Goal: Information Seeking & Learning: Learn about a topic

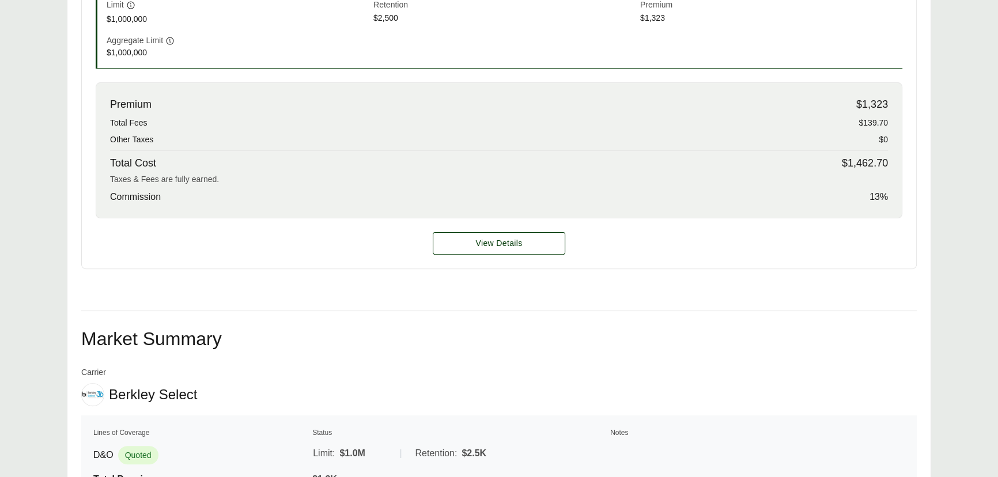
scroll to position [512, 0]
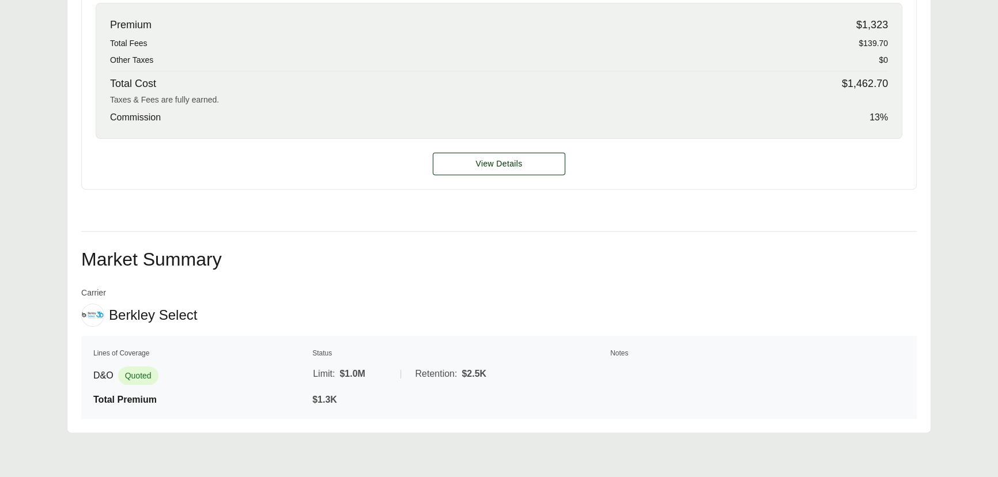
click at [520, 144] on div "View Details" at bounding box center [499, 164] width 835 height 50
click at [511, 164] on span "View Details" at bounding box center [499, 164] width 47 height 12
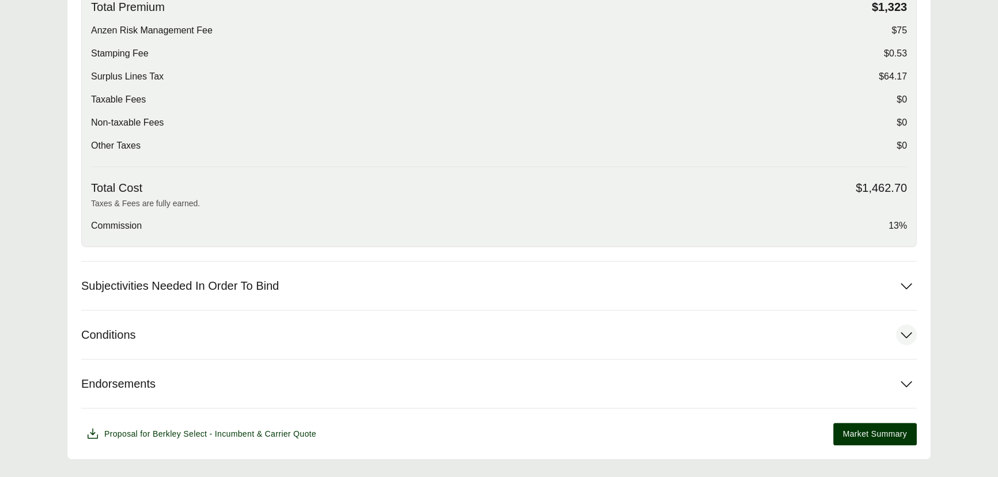
scroll to position [419, 0]
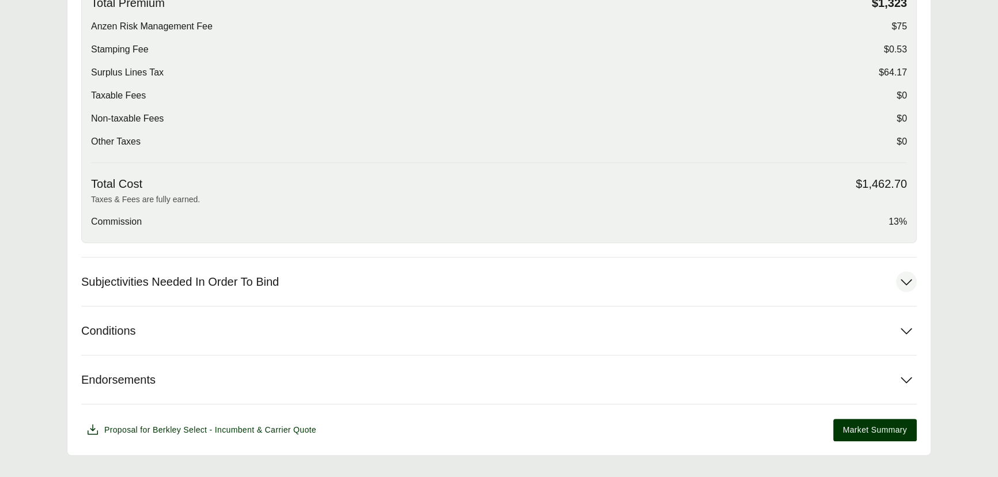
click at [181, 271] on button "Subjectivities Needed In Order To Bind" at bounding box center [499, 282] width 836 height 48
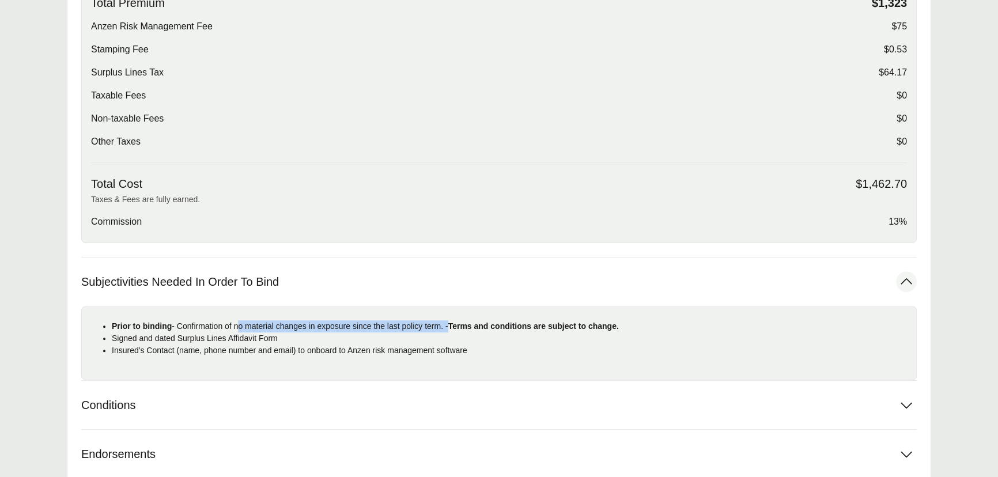
drag, startPoint x: 235, startPoint y: 324, endPoint x: 447, endPoint y: 323, distance: 212.1
click at [447, 323] on p "Prior to binding - Confirmation of no material changes in exposure since the la…" at bounding box center [509, 326] width 795 height 12
copy p "no material changes in exposure since the last policy term."
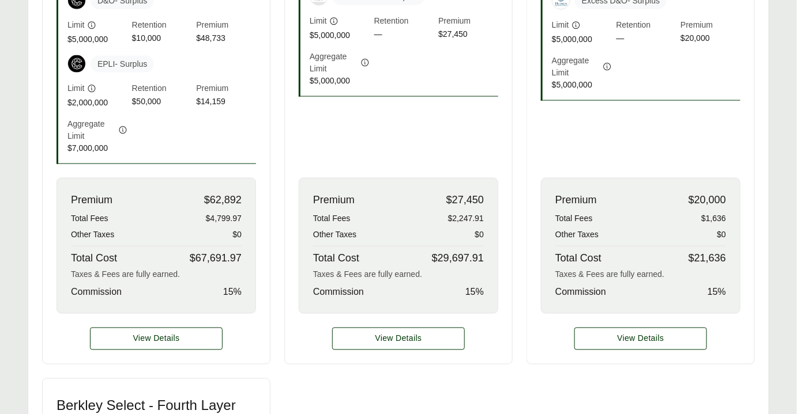
scroll to position [520, 0]
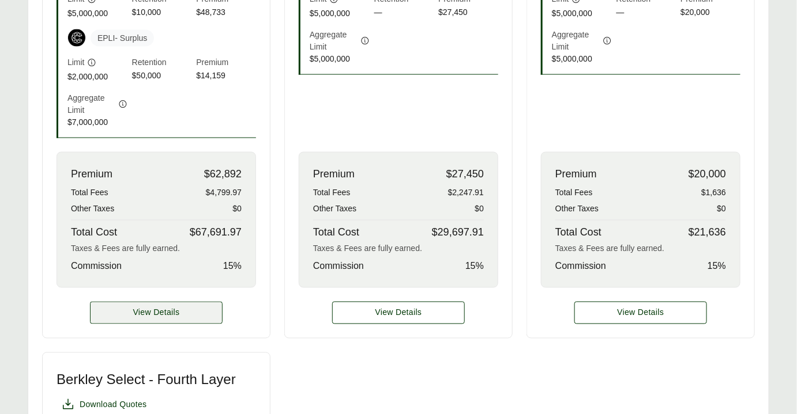
click at [163, 311] on span "View Details" at bounding box center [156, 313] width 47 height 12
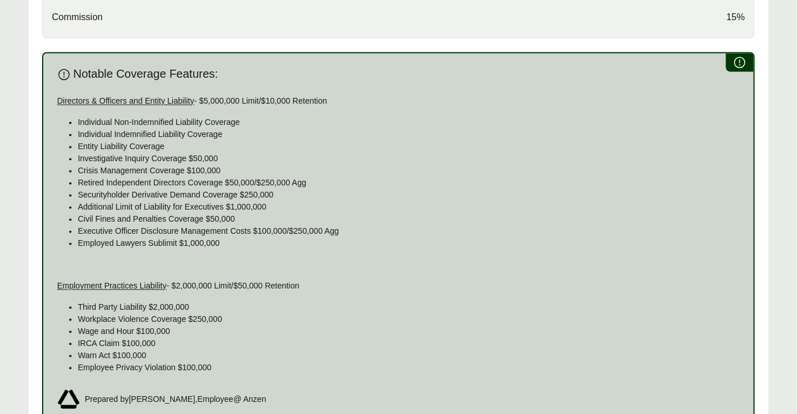
scroll to position [628, 0]
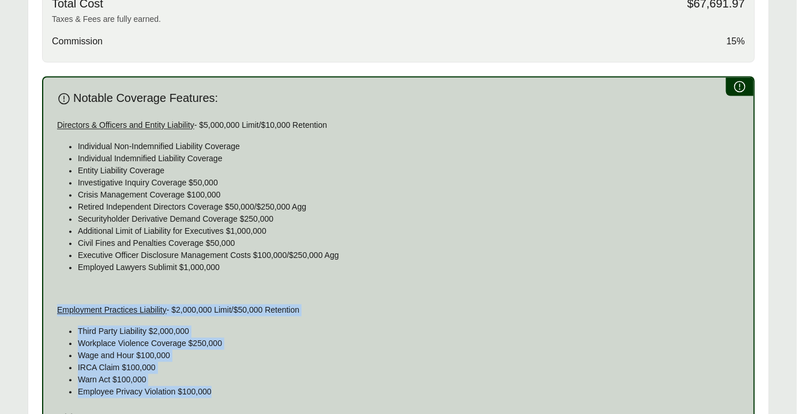
drag, startPoint x: 55, startPoint y: 308, endPoint x: 240, endPoint y: 388, distance: 202.4
click at [240, 388] on div "Notable Coverage Features: Directors & Officers and Entity Liability - $5,000,0…" at bounding box center [398, 264] width 712 height 374
copy div "Employment Practices Liability - $2,000,000 Limit/$50,000 Retention Third Party…"
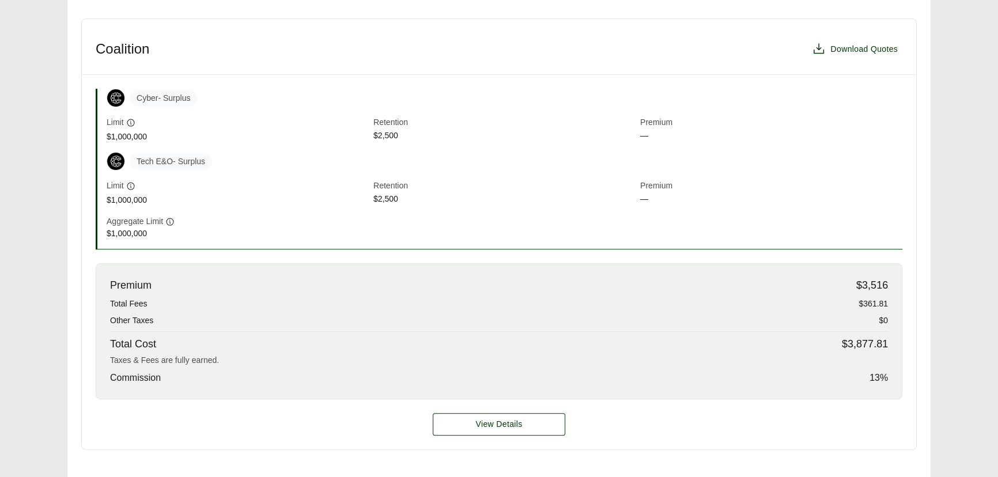
scroll to position [314, 0]
click at [510, 426] on span "View Details" at bounding box center [499, 425] width 47 height 12
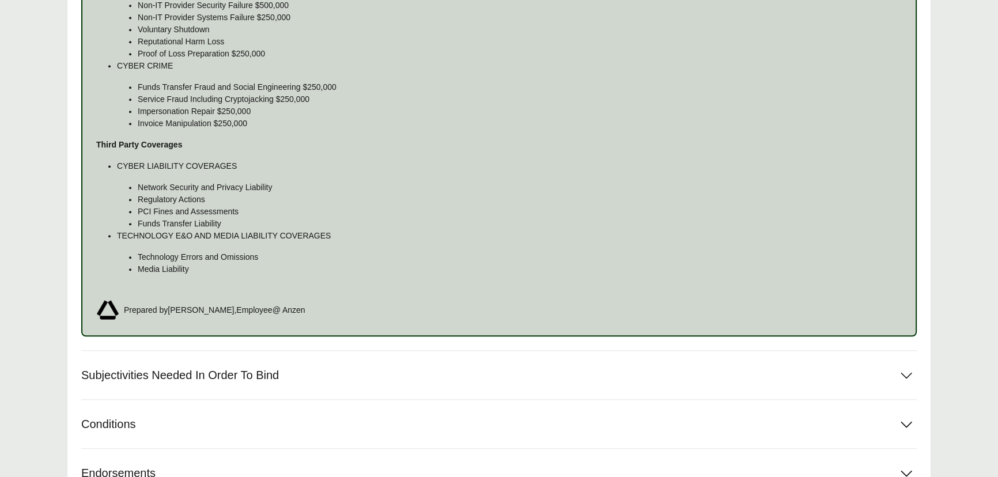
scroll to position [1100, 0]
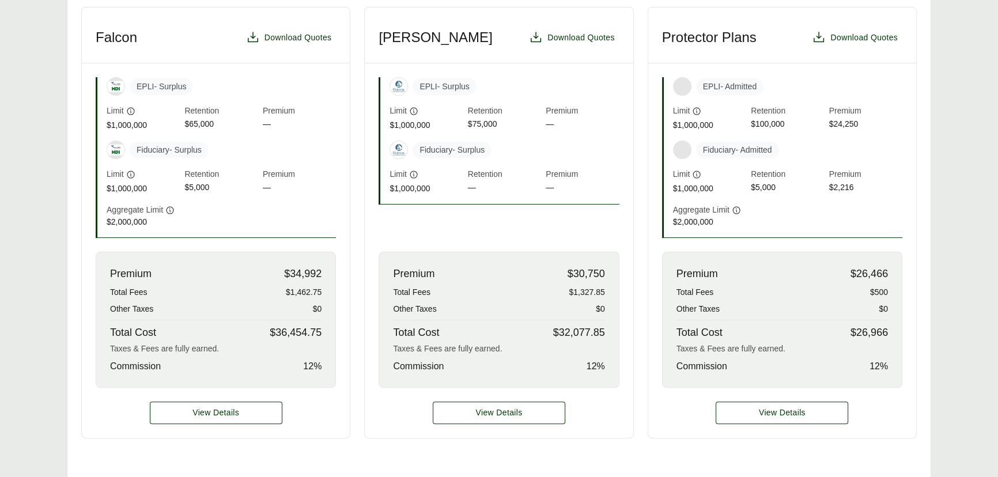
scroll to position [367, 0]
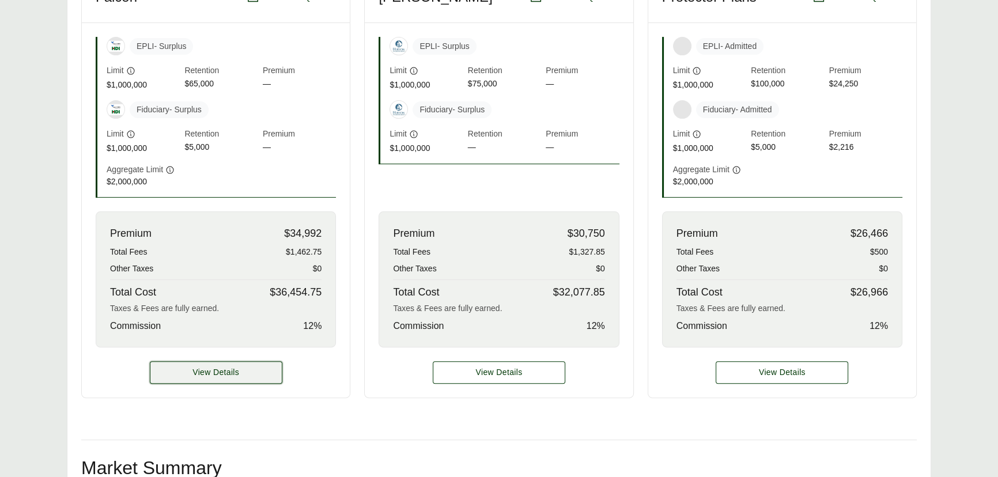
click at [260, 377] on button "View Details" at bounding box center [216, 372] width 133 height 22
click at [233, 374] on span "View Details" at bounding box center [216, 373] width 47 height 12
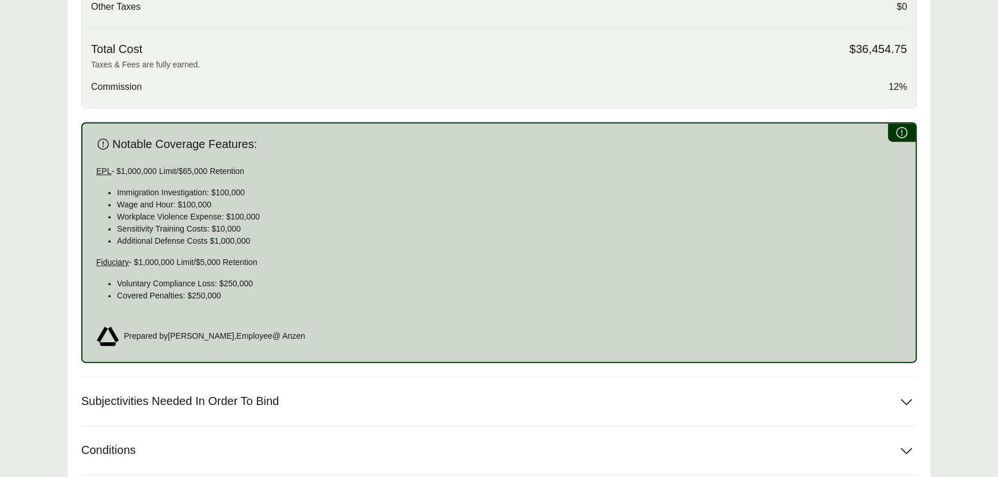
scroll to position [576, 0]
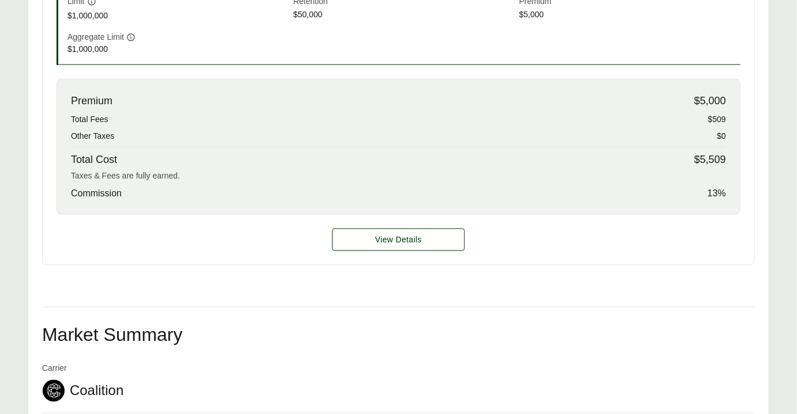
scroll to position [587, 0]
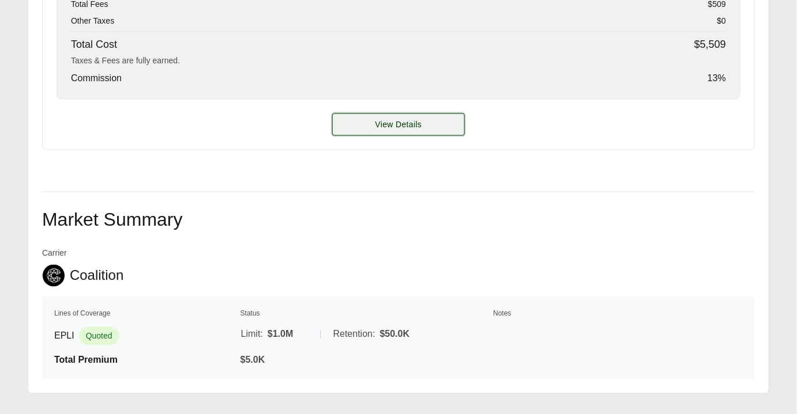
click at [404, 114] on button "View Details" at bounding box center [398, 125] width 133 height 22
click at [405, 114] on button "View Details" at bounding box center [398, 125] width 133 height 22
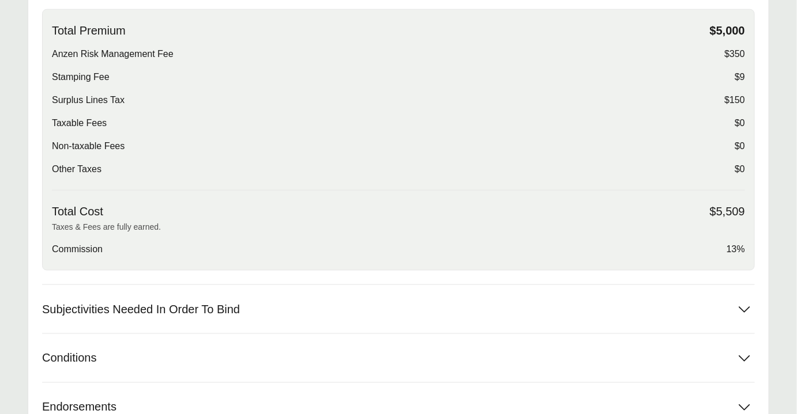
scroll to position [504, 0]
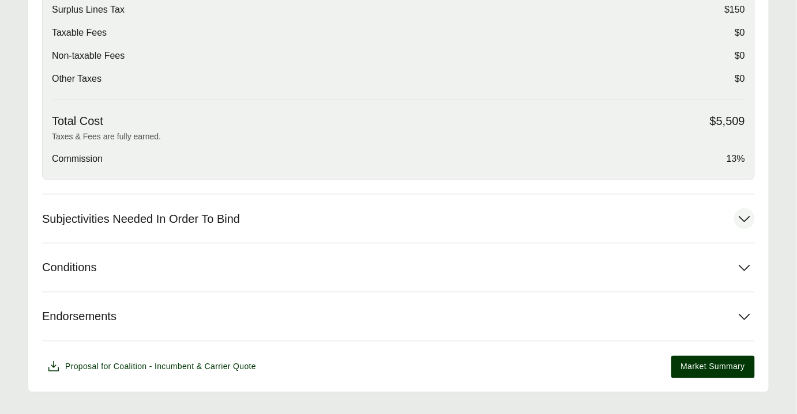
click at [186, 212] on span "Subjectivities Needed In Order To Bind" at bounding box center [141, 219] width 198 height 14
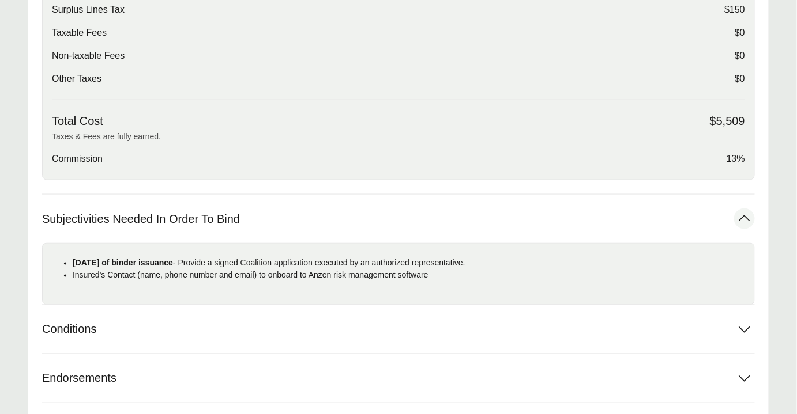
scroll to position [556, 0]
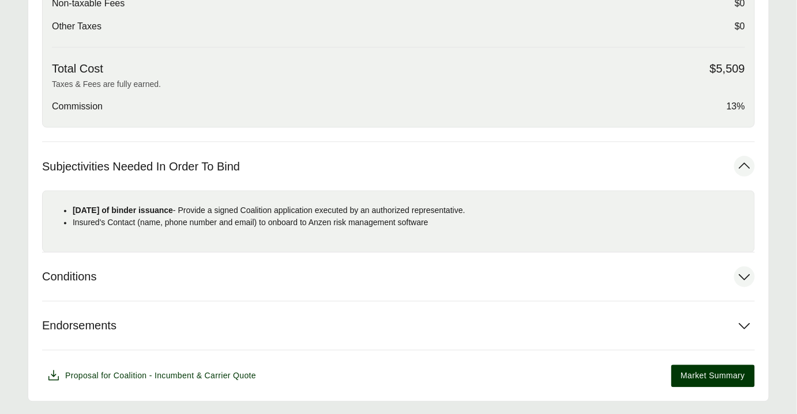
click at [188, 253] on button "Conditions" at bounding box center [398, 277] width 712 height 48
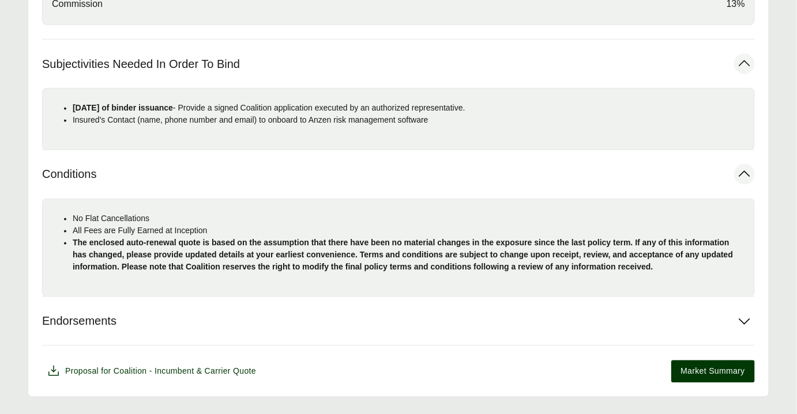
scroll to position [661, 0]
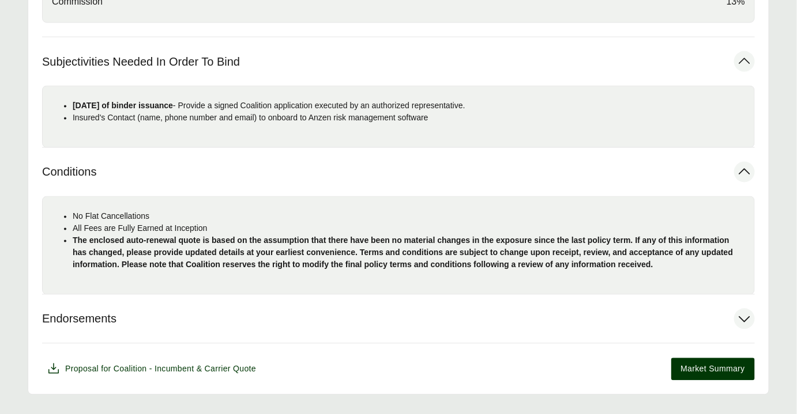
click at [174, 295] on button "Endorsements" at bounding box center [398, 319] width 712 height 48
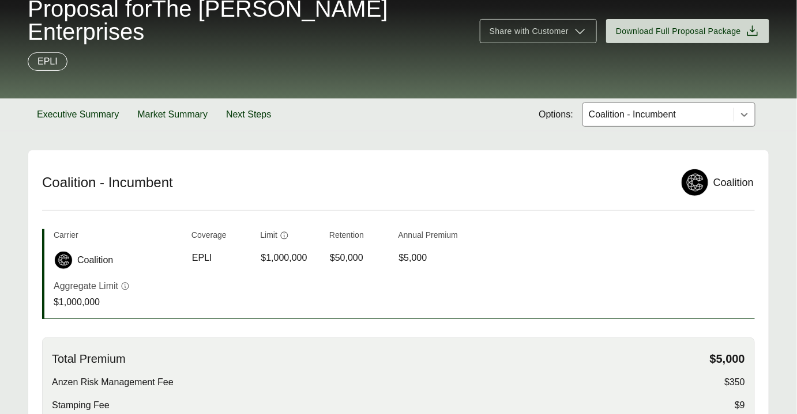
scroll to position [55, 0]
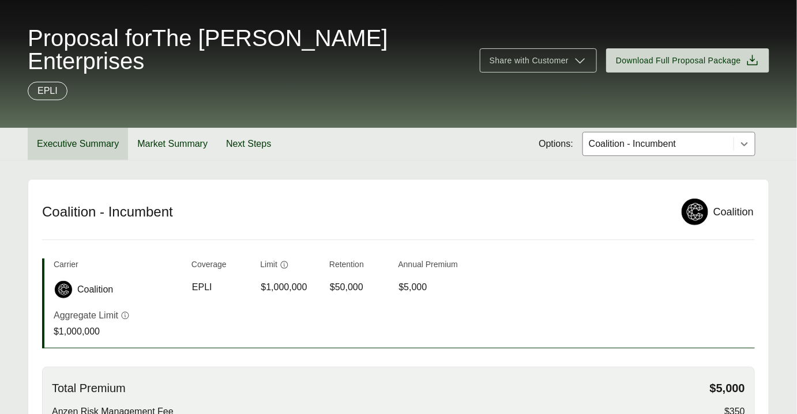
click at [95, 128] on button "Executive Summary" at bounding box center [78, 144] width 100 height 32
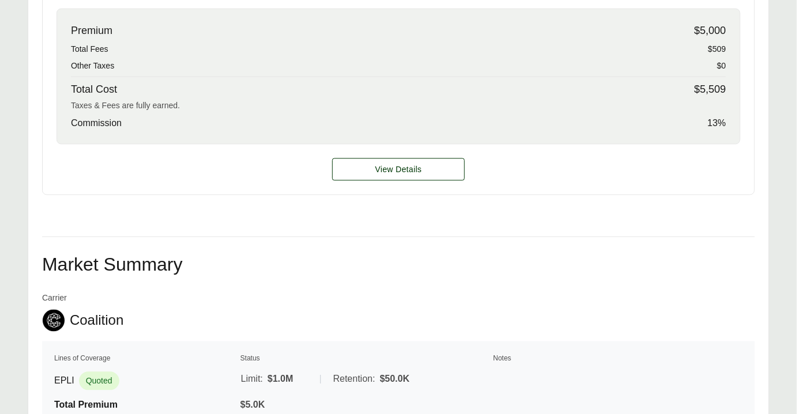
scroll to position [527, 0]
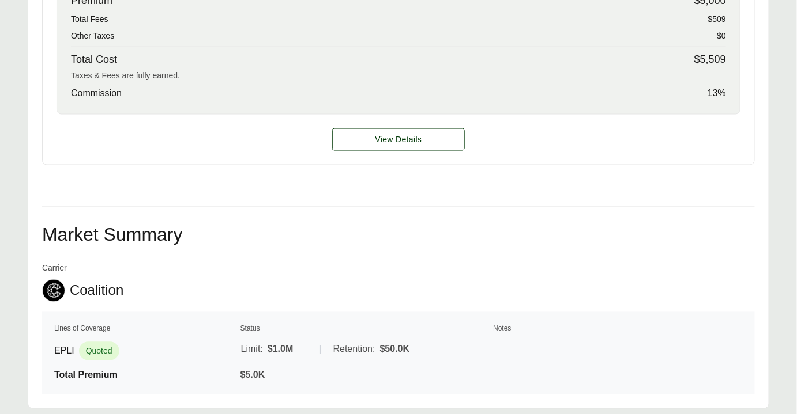
scroll to position [572, 0]
click at [379, 133] on span "View Details" at bounding box center [398, 139] width 47 height 12
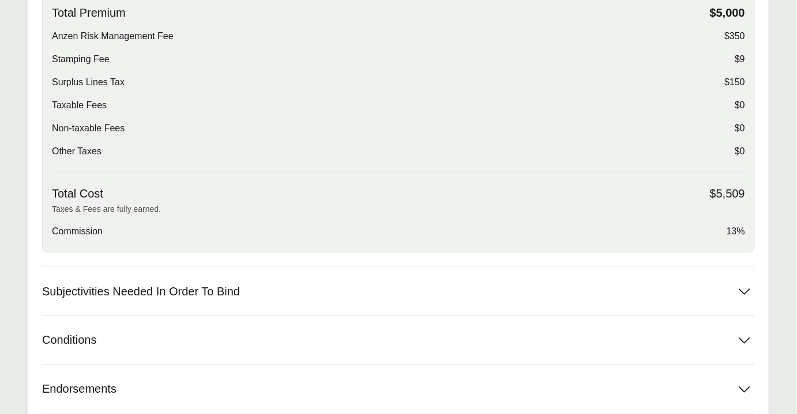
scroll to position [504, 0]
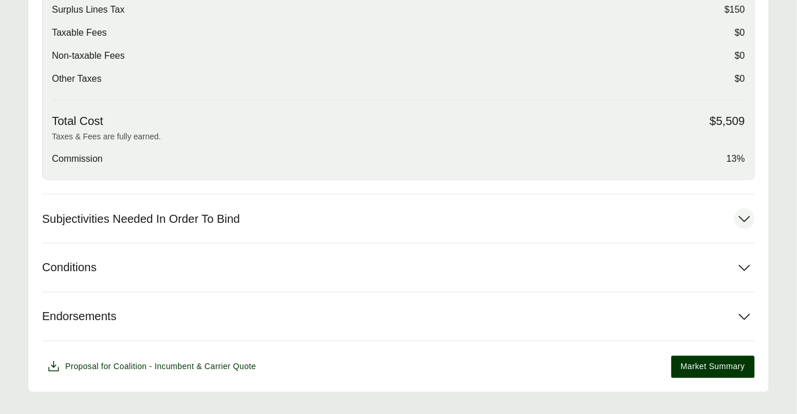
click at [194, 212] on span "Subjectivities Needed In Order To Bind" at bounding box center [141, 219] width 198 height 14
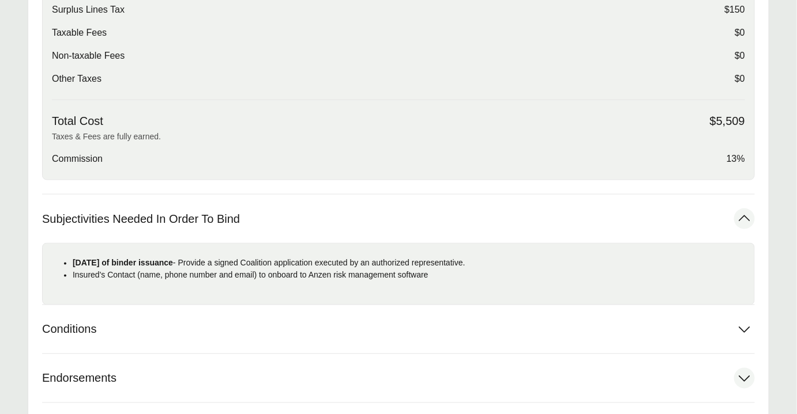
click at [77, 354] on button "Endorsements" at bounding box center [398, 378] width 712 height 48
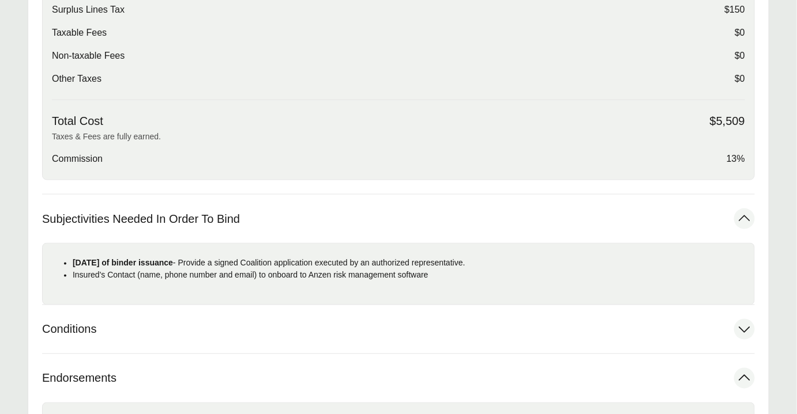
click at [78, 318] on button "Conditions" at bounding box center [398, 329] width 712 height 48
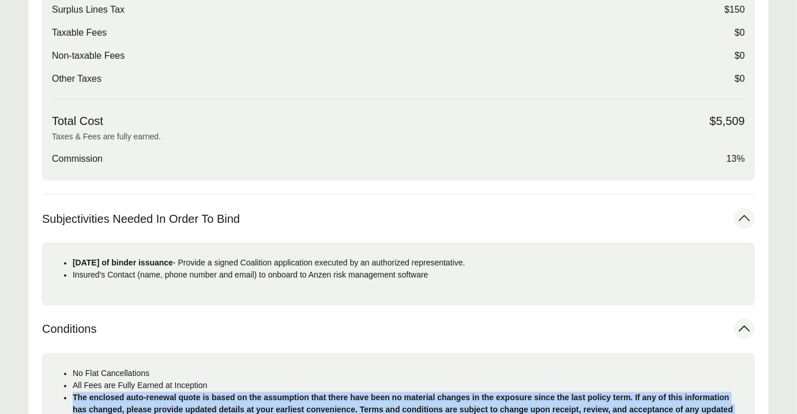
drag, startPoint x: 73, startPoint y: 371, endPoint x: 690, endPoint y: 401, distance: 618.6
click at [690, 401] on p "The enclosed auto-renewal quote is based on the assumption that there have been…" at bounding box center [409, 411] width 672 height 36
copy strong "The enclosed auto-renewal quote is based on the assumption that there have been…"
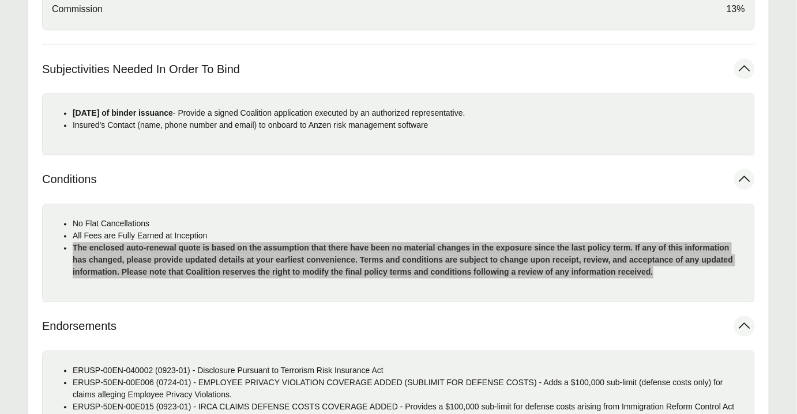
scroll to position [609, 0]
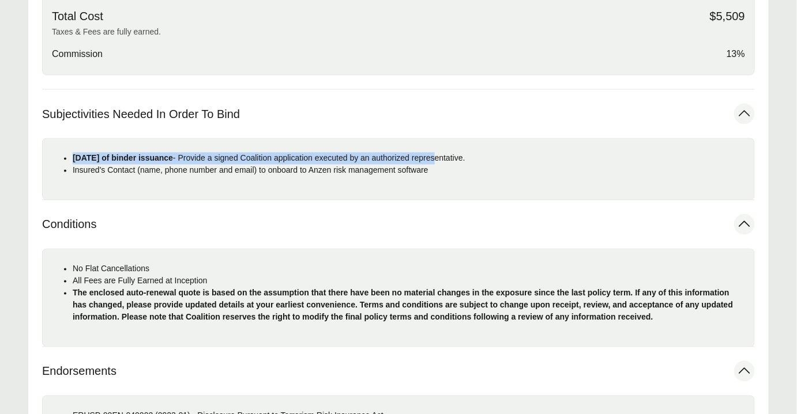
drag, startPoint x: 74, startPoint y: 131, endPoint x: 466, endPoint y: 130, distance: 391.4
click at [466, 153] on p "Within 30 days of binder issuance - Provide a signed Coalition application exec…" at bounding box center [409, 159] width 672 height 12
drag, startPoint x: 466, startPoint y: 133, endPoint x: 461, endPoint y: 139, distance: 8.2
click at [465, 153] on p "Within 30 days of binder issuance - Provide a signed Coalition application exec…" at bounding box center [409, 159] width 672 height 12
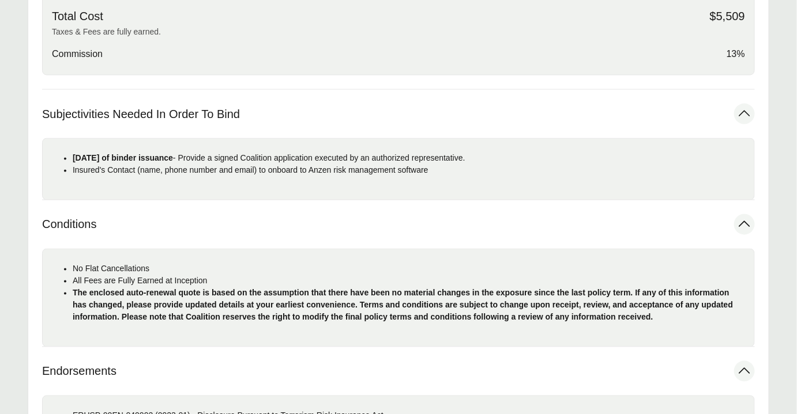
drag, startPoint x: 451, startPoint y: 145, endPoint x: 448, endPoint y: 154, distance: 9.7
click at [451, 165] on p "Insured's Contact (name, phone number and email) to onboard to Anzen risk manag…" at bounding box center [409, 171] width 672 height 12
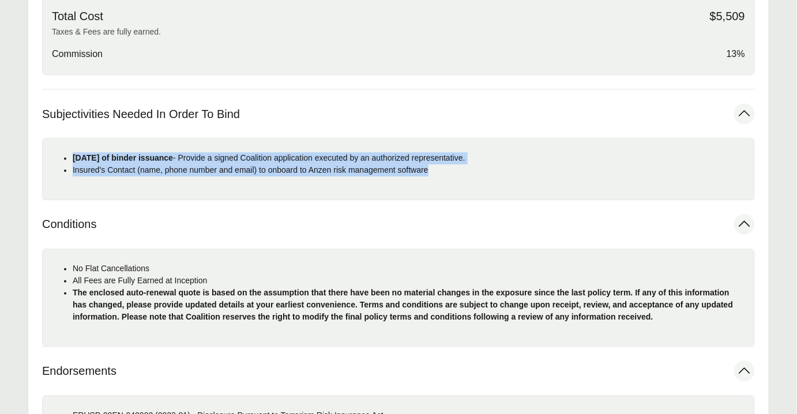
drag, startPoint x: 440, startPoint y: 149, endPoint x: 63, endPoint y: 136, distance: 377.7
click at [63, 153] on ul "Within 30 days of binder issuance - Provide a signed Coalition application exec…" at bounding box center [398, 165] width 693 height 24
copy ul "Within 30 days of binder issuance - Provide a signed Coalition application exec…"
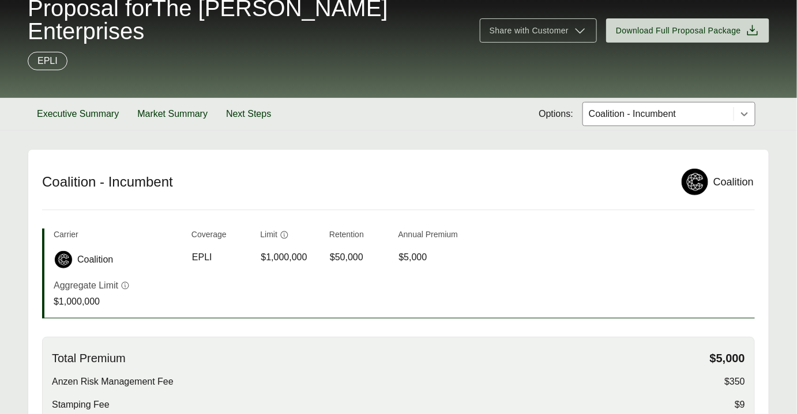
scroll to position [85, 0]
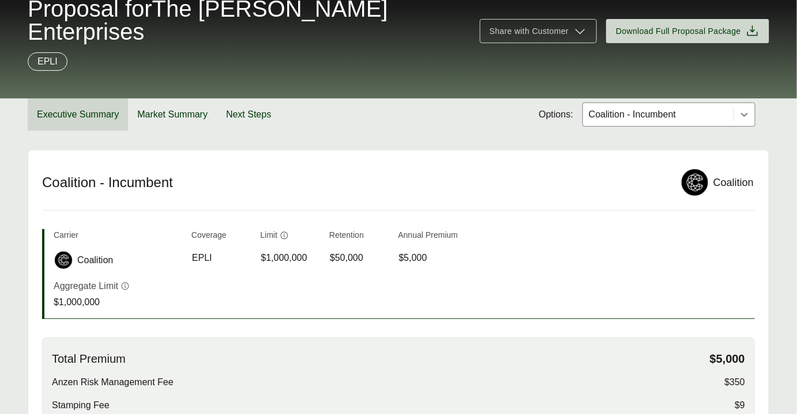
click at [95, 99] on button "Executive Summary" at bounding box center [78, 115] width 100 height 32
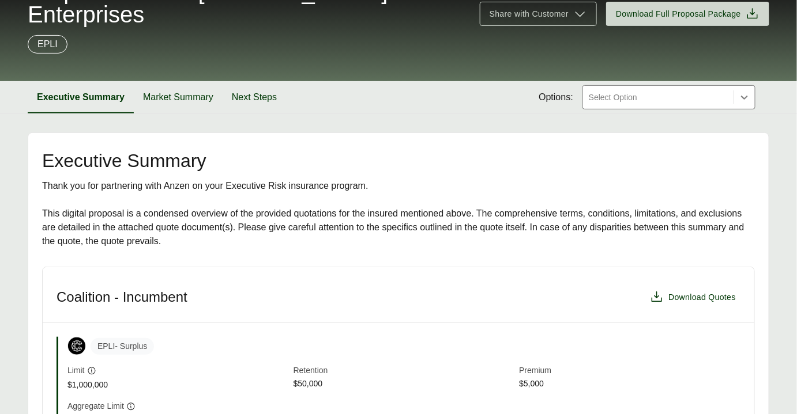
scroll to position [85, 0]
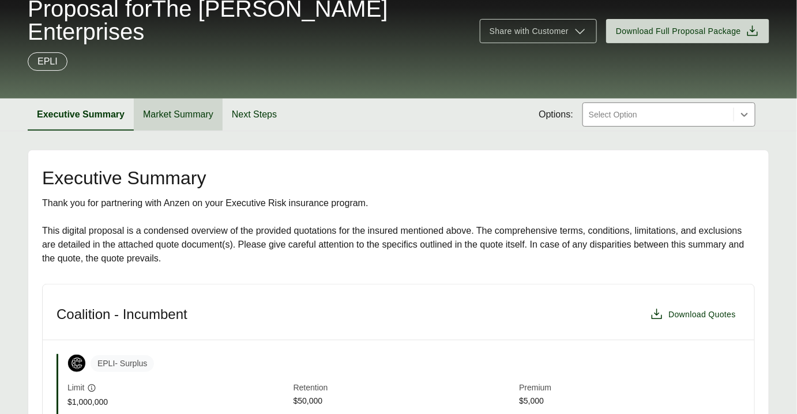
click at [186, 99] on button "Market Summary" at bounding box center [178, 115] width 89 height 32
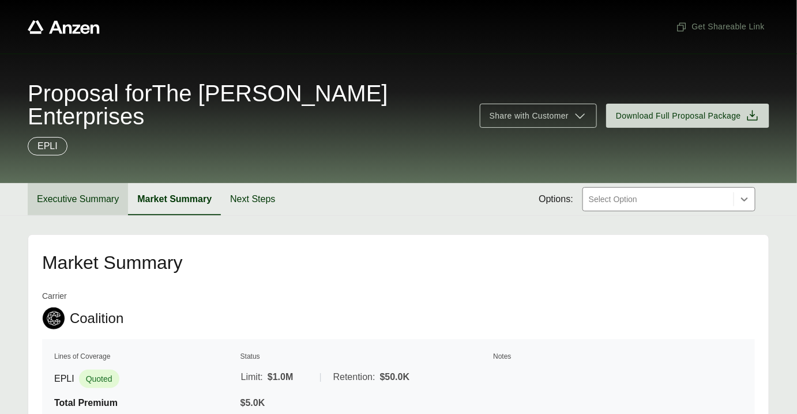
click at [80, 183] on button "Executive Summary" at bounding box center [78, 199] width 100 height 32
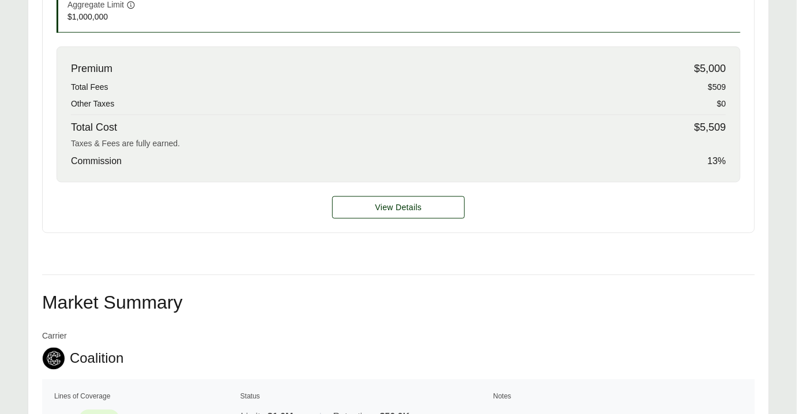
scroll to position [587, 0]
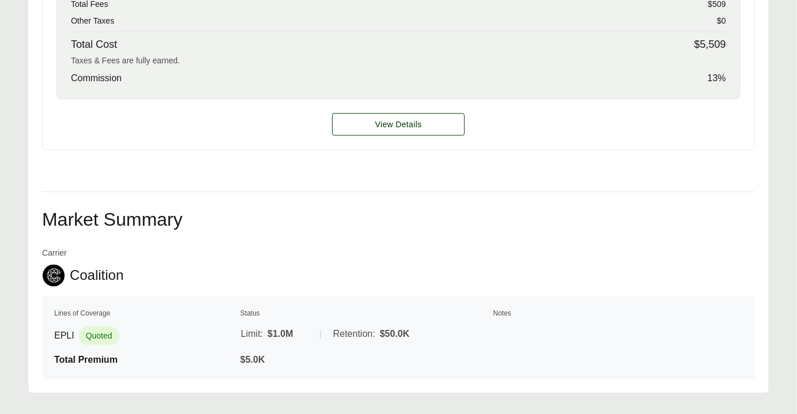
click at [413, 100] on div "View Details" at bounding box center [398, 125] width 711 height 50
click at [413, 119] on span "View Details" at bounding box center [398, 125] width 47 height 12
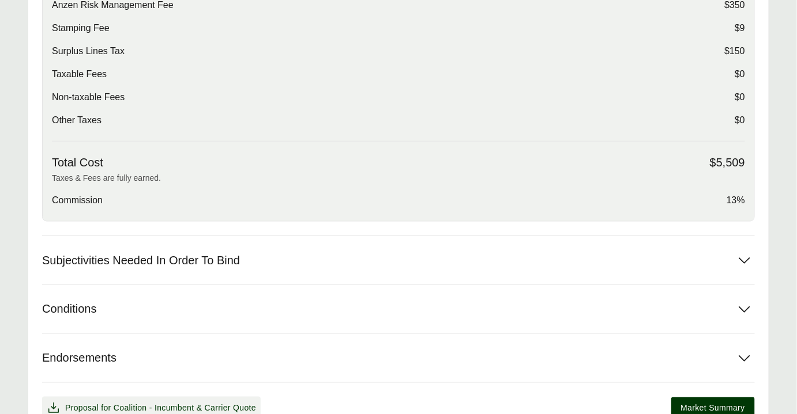
scroll to position [504, 0]
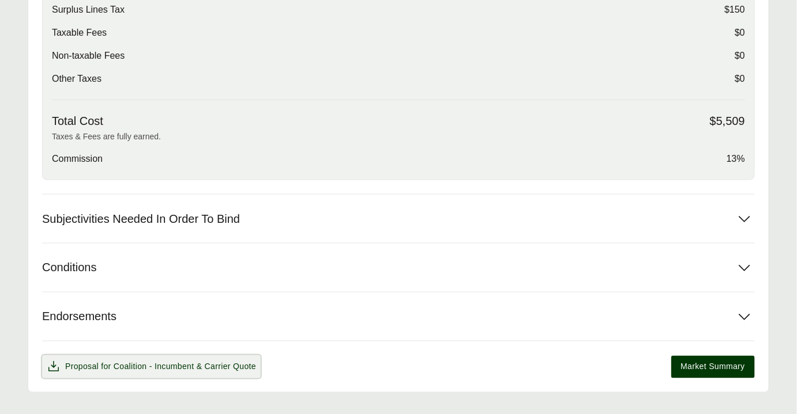
click at [110, 360] on span "Proposal for Coalition - Incumbent & Carrier Quote" at bounding box center [151, 367] width 209 height 14
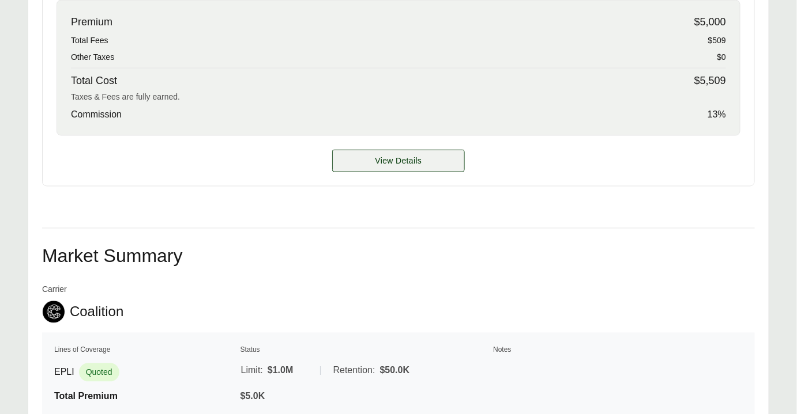
scroll to position [538, 0]
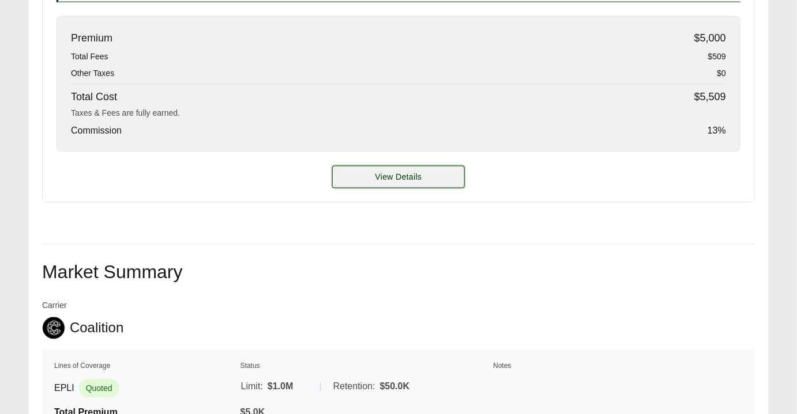
click at [432, 166] on button "View Details" at bounding box center [398, 177] width 133 height 22
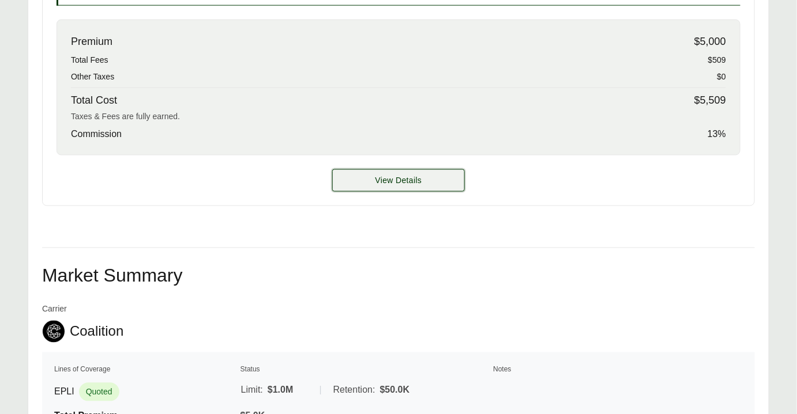
click at [432, 169] on button "View Details" at bounding box center [398, 180] width 133 height 22
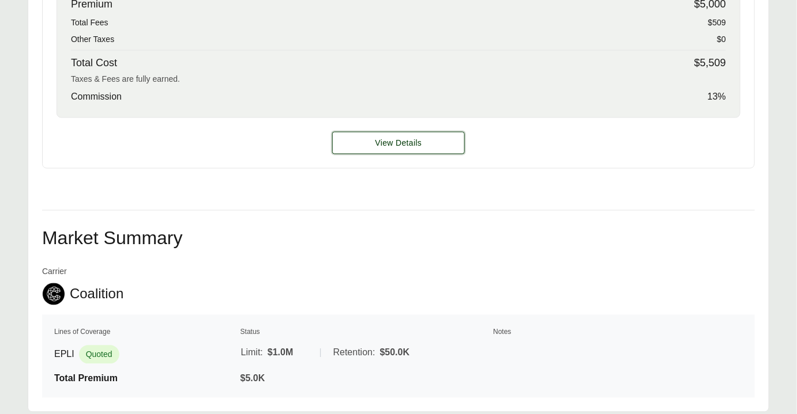
scroll to position [587, 0]
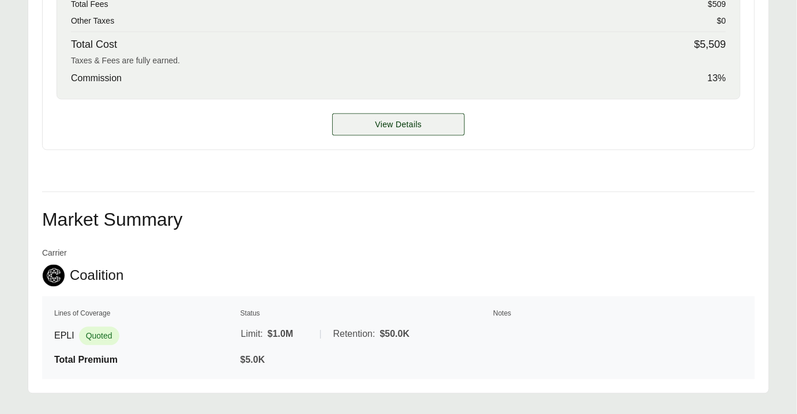
click at [399, 119] on span "View Details" at bounding box center [398, 125] width 47 height 12
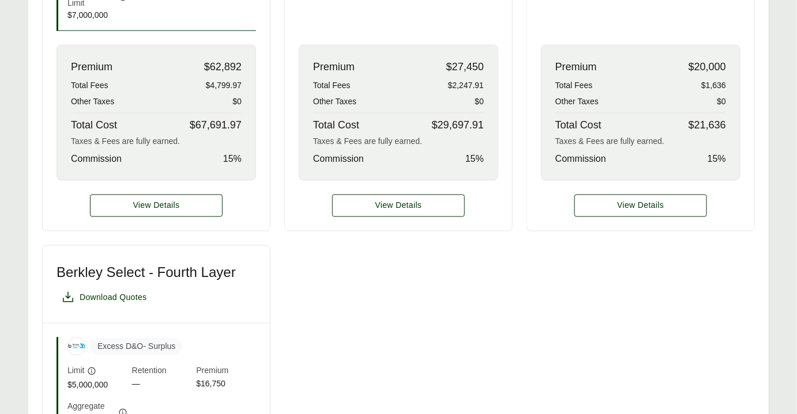
scroll to position [628, 0]
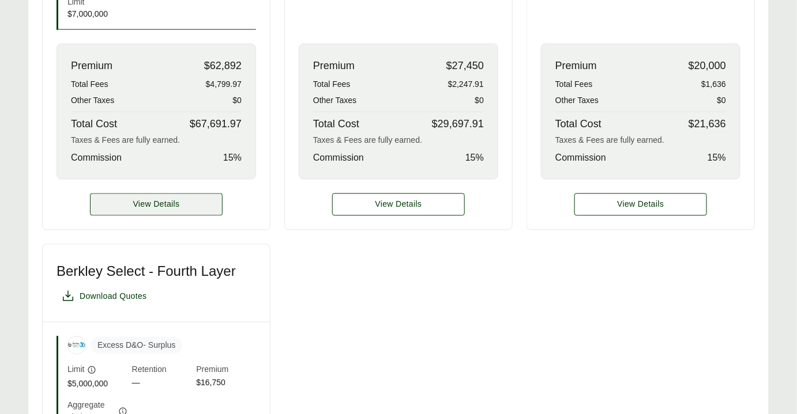
click at [141, 201] on span "View Details" at bounding box center [156, 205] width 47 height 12
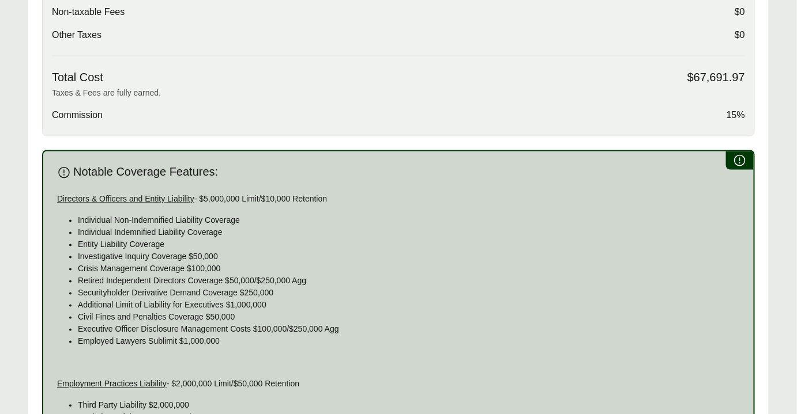
scroll to position [628, 0]
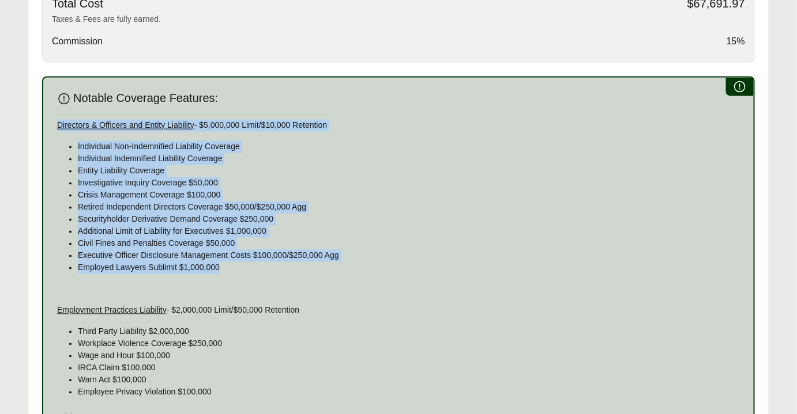
drag, startPoint x: 58, startPoint y: 122, endPoint x: 367, endPoint y: 264, distance: 339.4
click at [367, 264] on div "Notable Coverage Features: Directors & Officers and Entity Liability - $5,000,0…" at bounding box center [398, 264] width 712 height 374
copy div "Directors & Officers and Entity Liability - $5,000,000 Limit/$10,000 Retention …"
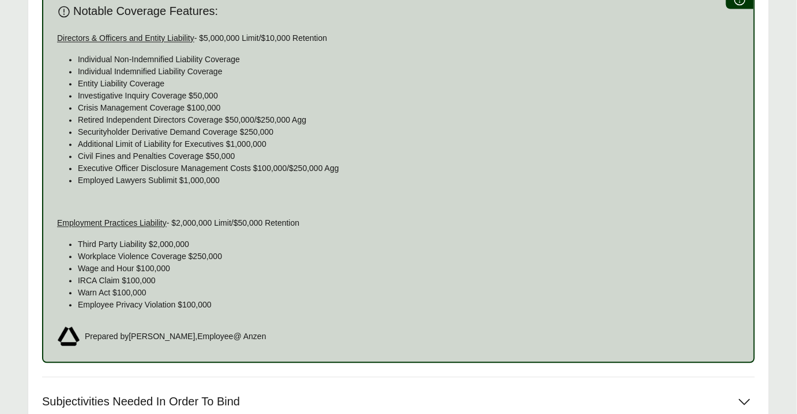
scroll to position [753, 0]
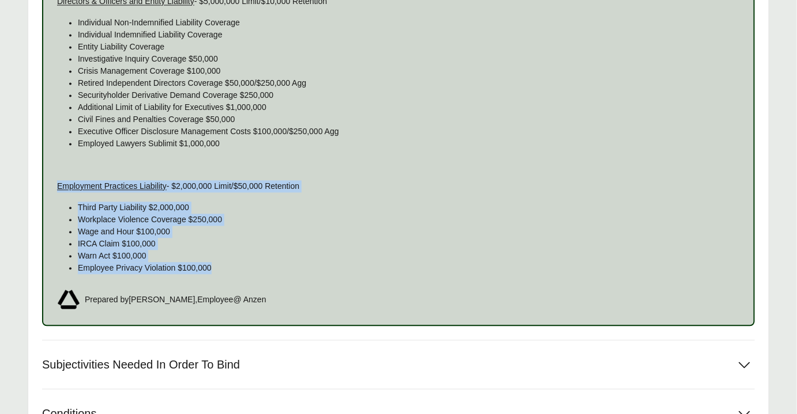
drag, startPoint x: 55, startPoint y: 187, endPoint x: 229, endPoint y: 265, distance: 190.9
click at [229, 265] on div "Notable Coverage Features: Directors & Officers and Entity Liability - $5,000,0…" at bounding box center [398, 139] width 712 height 374
copy div "Employment Practices Liability - $2,000,000 Limit/$50,000 Retention Third Party…"
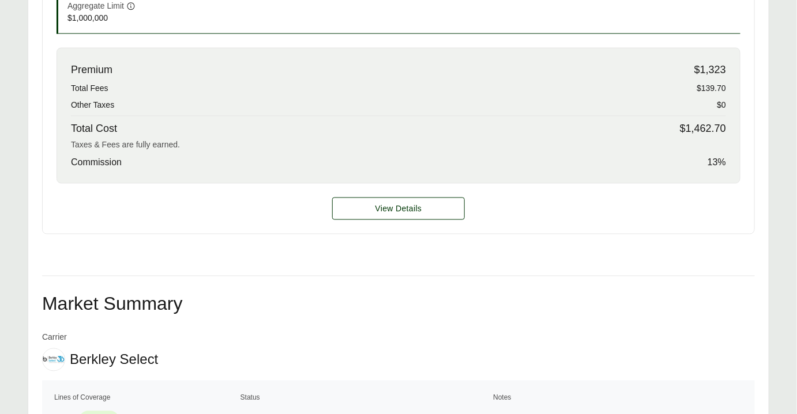
scroll to position [609, 0]
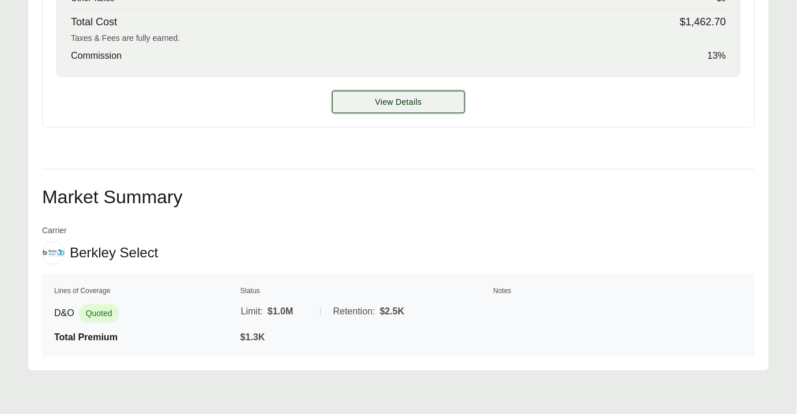
click at [433, 99] on button "View Details" at bounding box center [398, 102] width 133 height 22
click at [424, 93] on button "View Details" at bounding box center [398, 102] width 133 height 22
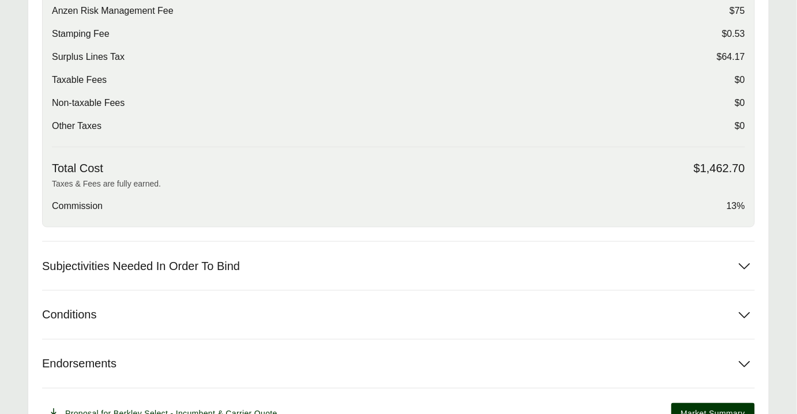
scroll to position [526, 0]
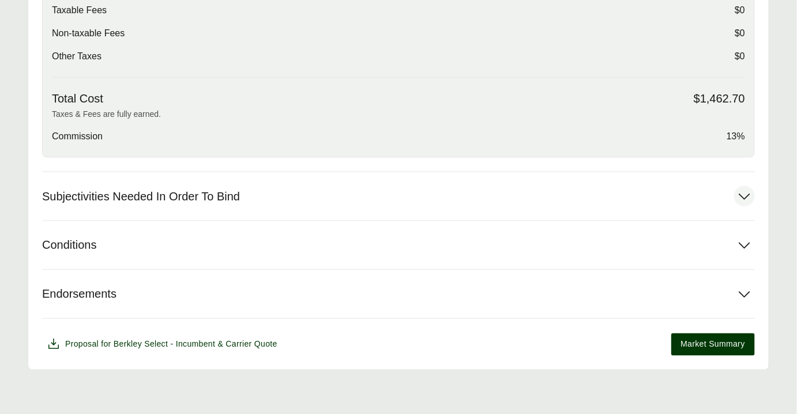
click at [346, 213] on button "Subjectivities Needed In Order To Bind" at bounding box center [398, 196] width 712 height 48
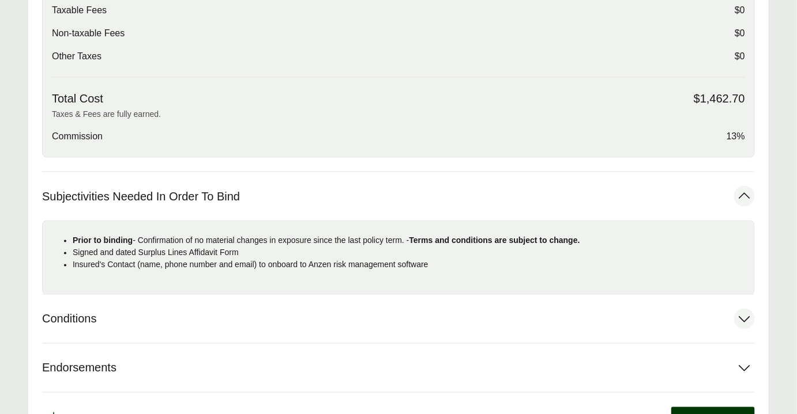
click at [260, 329] on button "Conditions" at bounding box center [398, 319] width 712 height 48
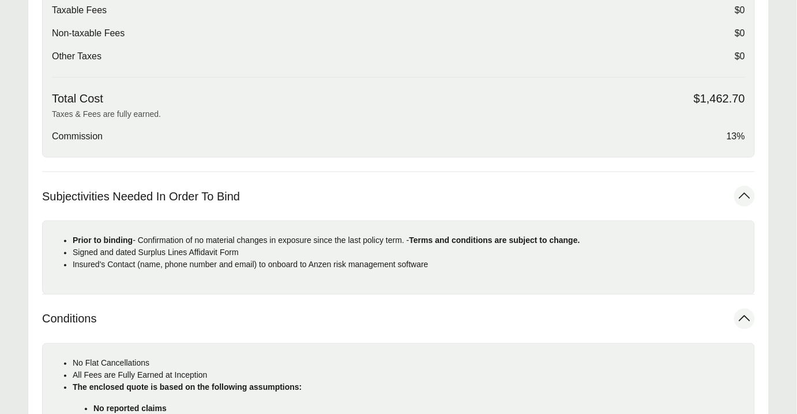
scroll to position [786, 0]
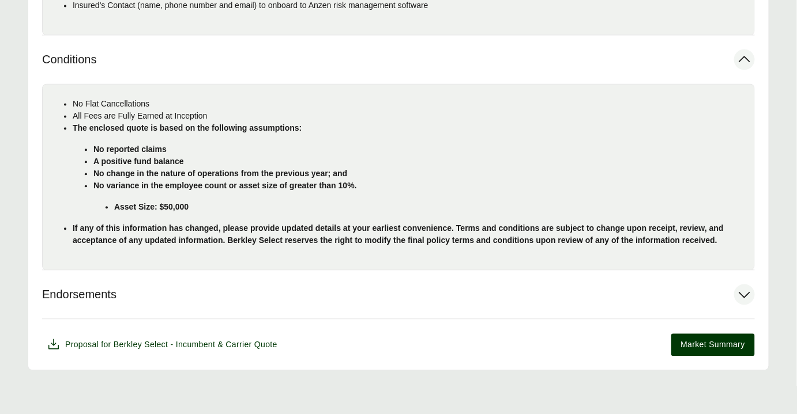
click at [249, 302] on button "Endorsements" at bounding box center [398, 294] width 712 height 48
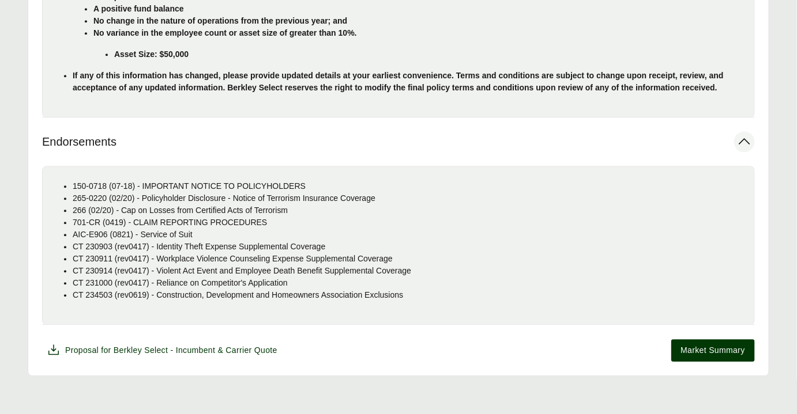
scroll to position [945, 0]
